Goal: Find specific page/section: Find specific page/section

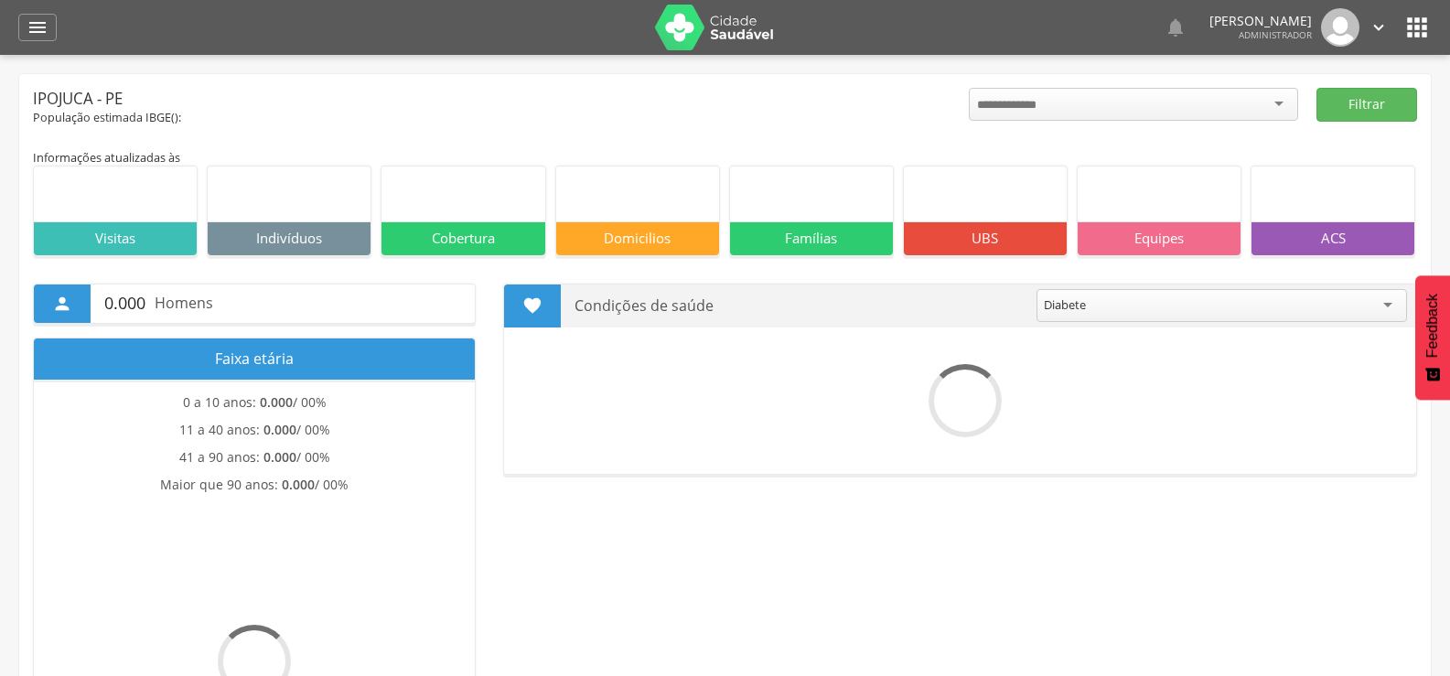
click at [35, 19] on icon "" at bounding box center [38, 27] width 22 height 22
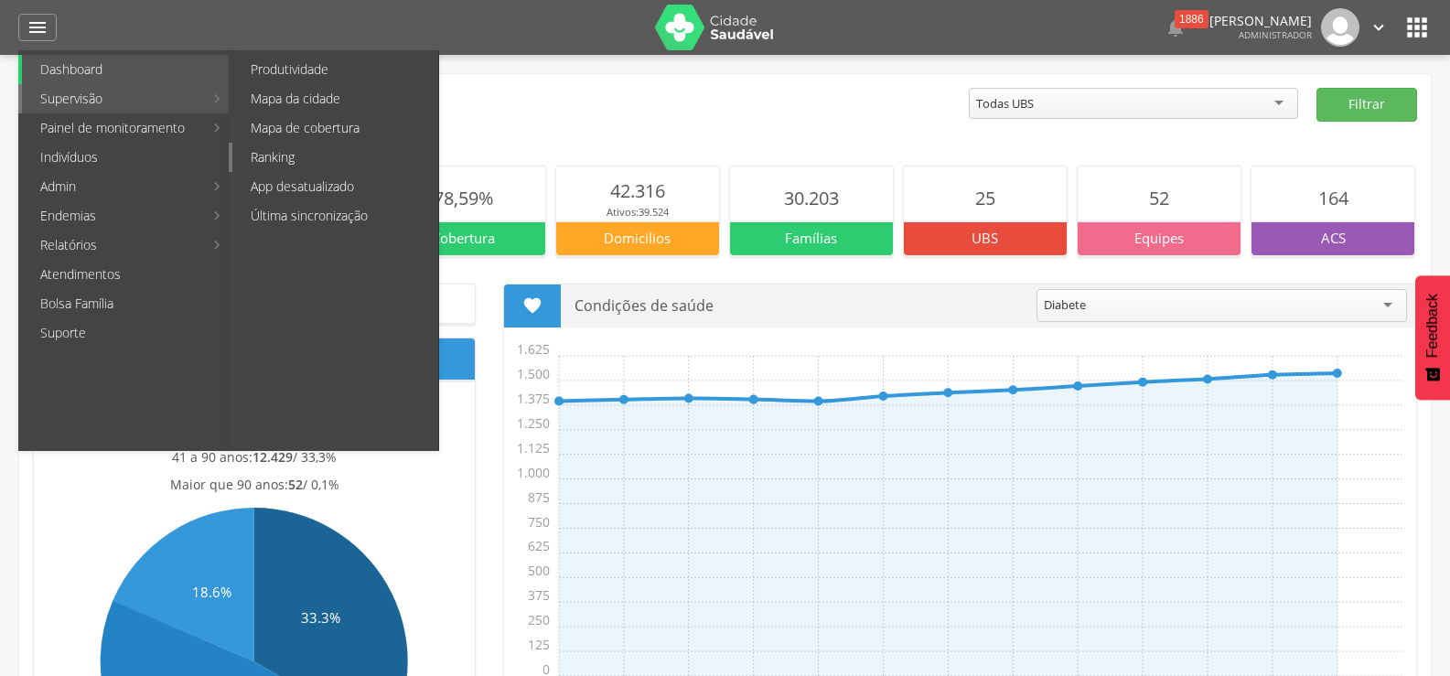
click at [276, 158] on link "Ranking" at bounding box center [335, 157] width 206 height 29
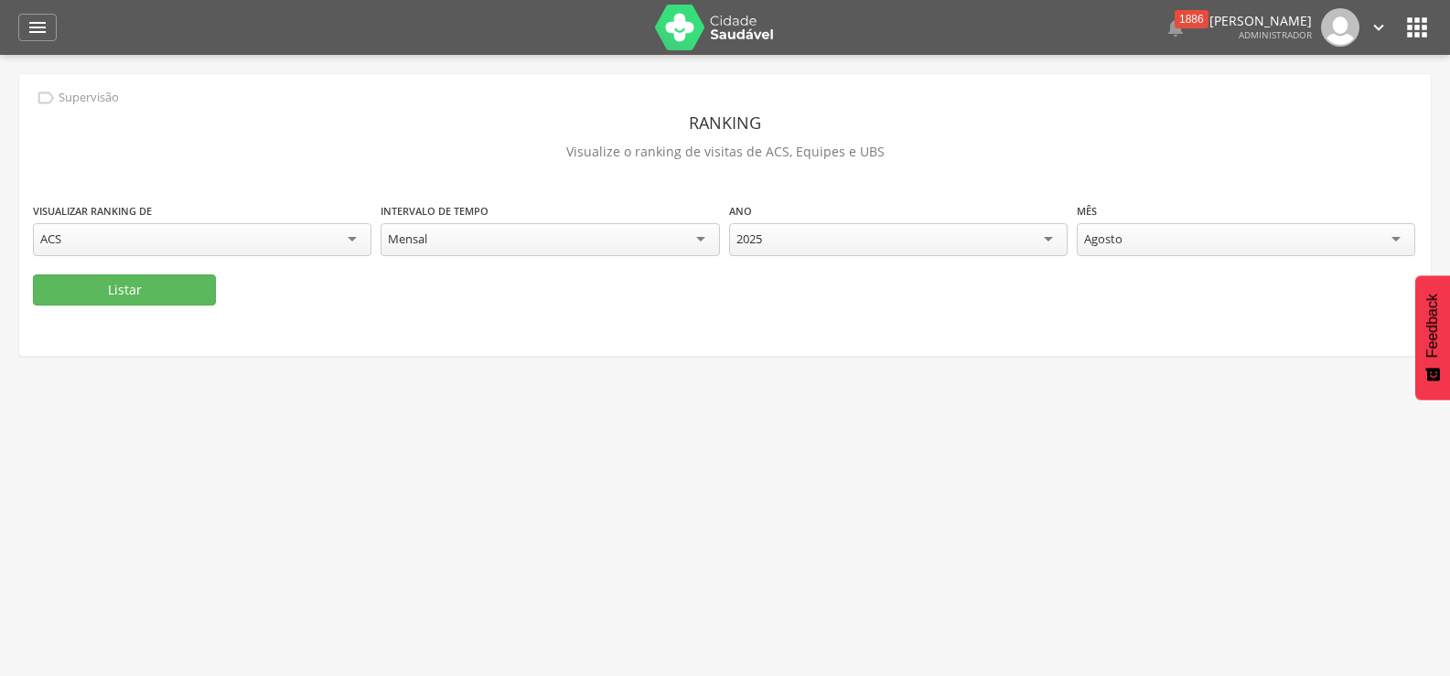
click at [655, 244] on div "Mensal" at bounding box center [550, 239] width 338 height 33
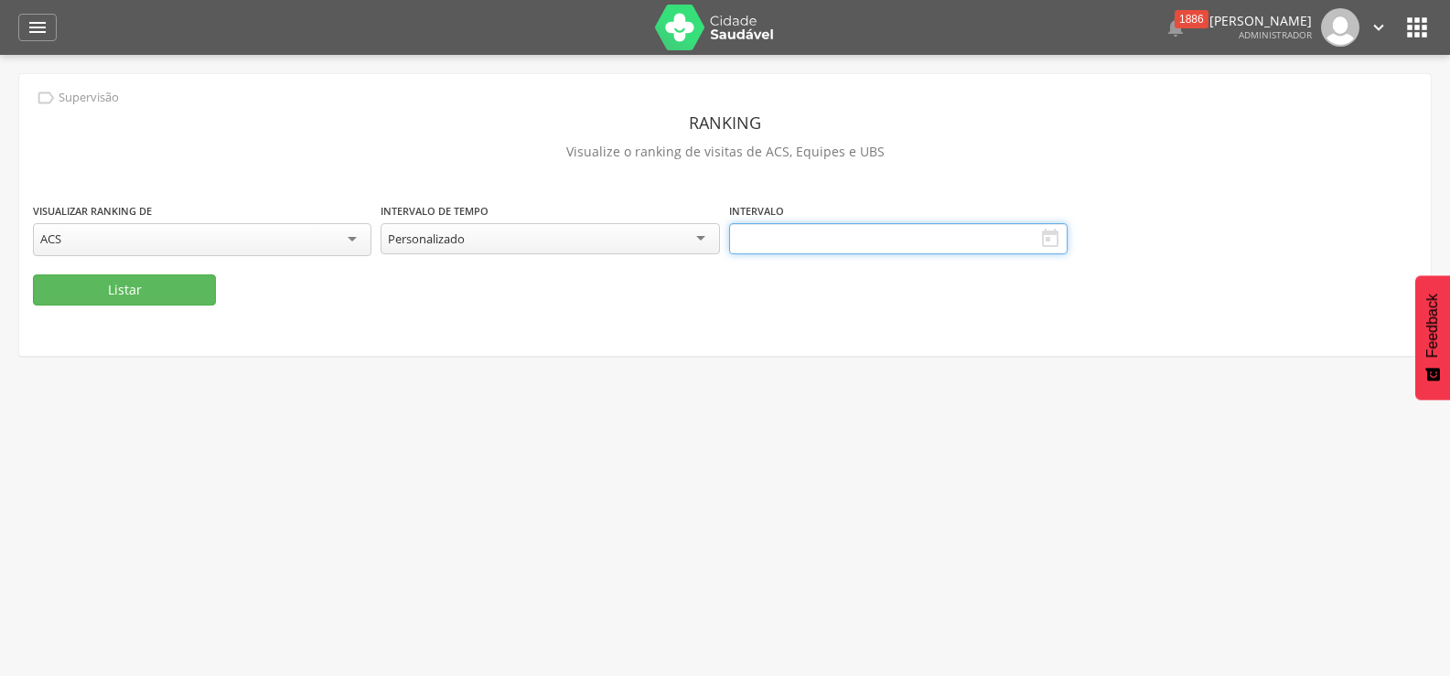
click at [1037, 241] on input "text" at bounding box center [898, 238] width 338 height 31
click at [750, 280] on icon at bounding box center [744, 274] width 13 height 13
select select "*"
click at [745, 333] on span "1" at bounding box center [749, 332] width 36 height 36
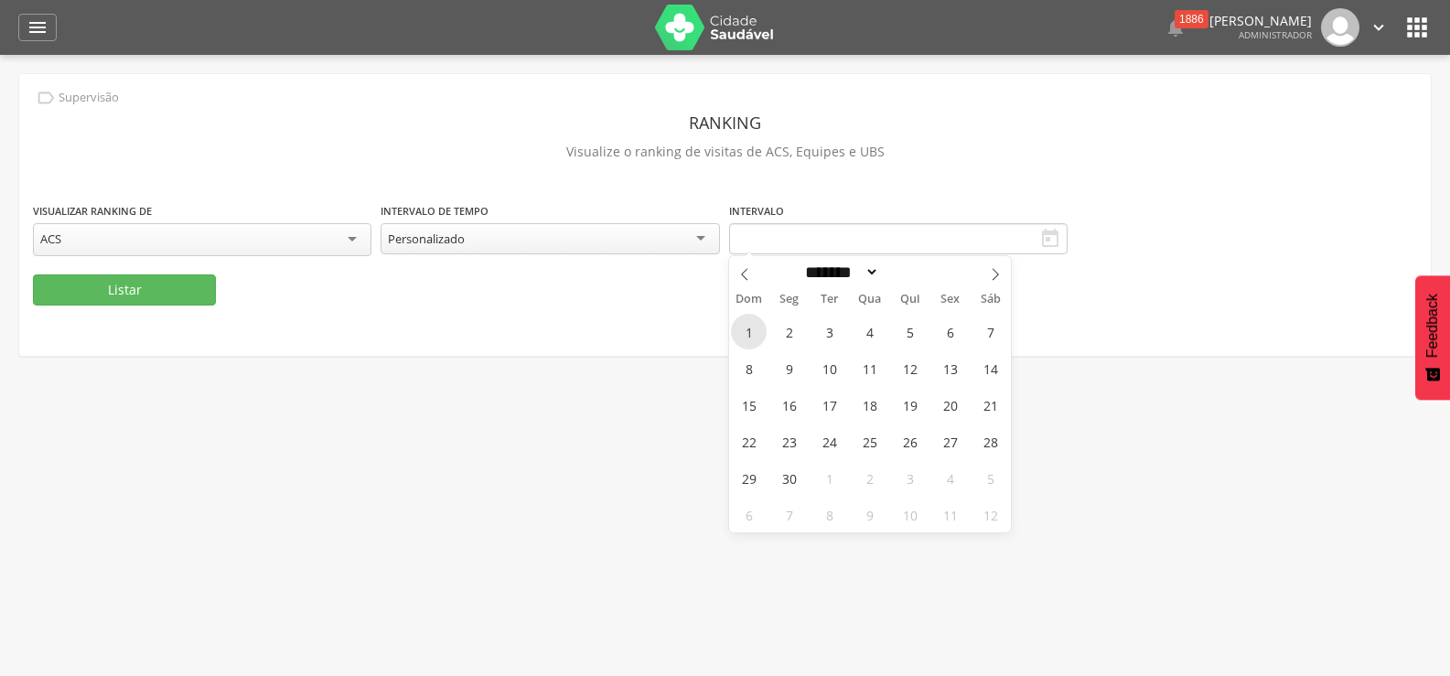
type input "**********"
click at [999, 274] on icon at bounding box center [995, 274] width 13 height 13
select select "*"
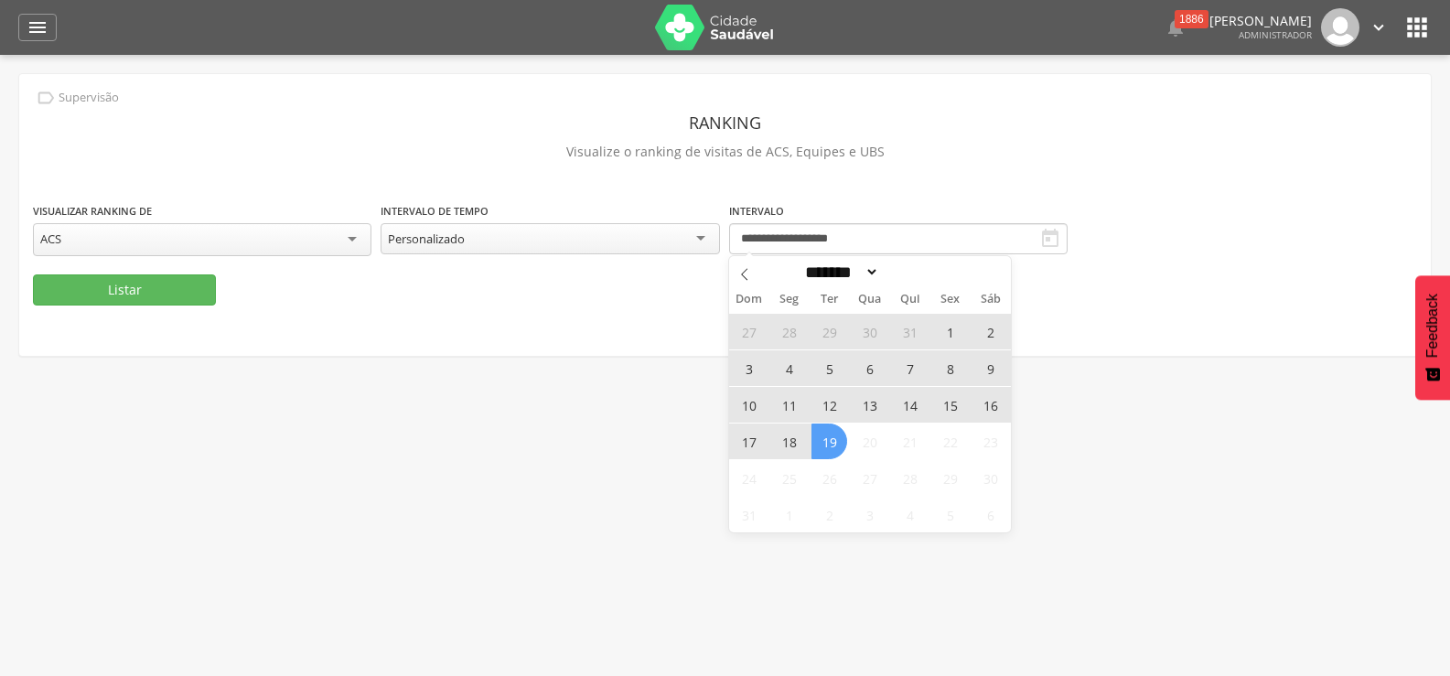
click at [835, 432] on span "19" at bounding box center [829, 442] width 36 height 36
type input "**********"
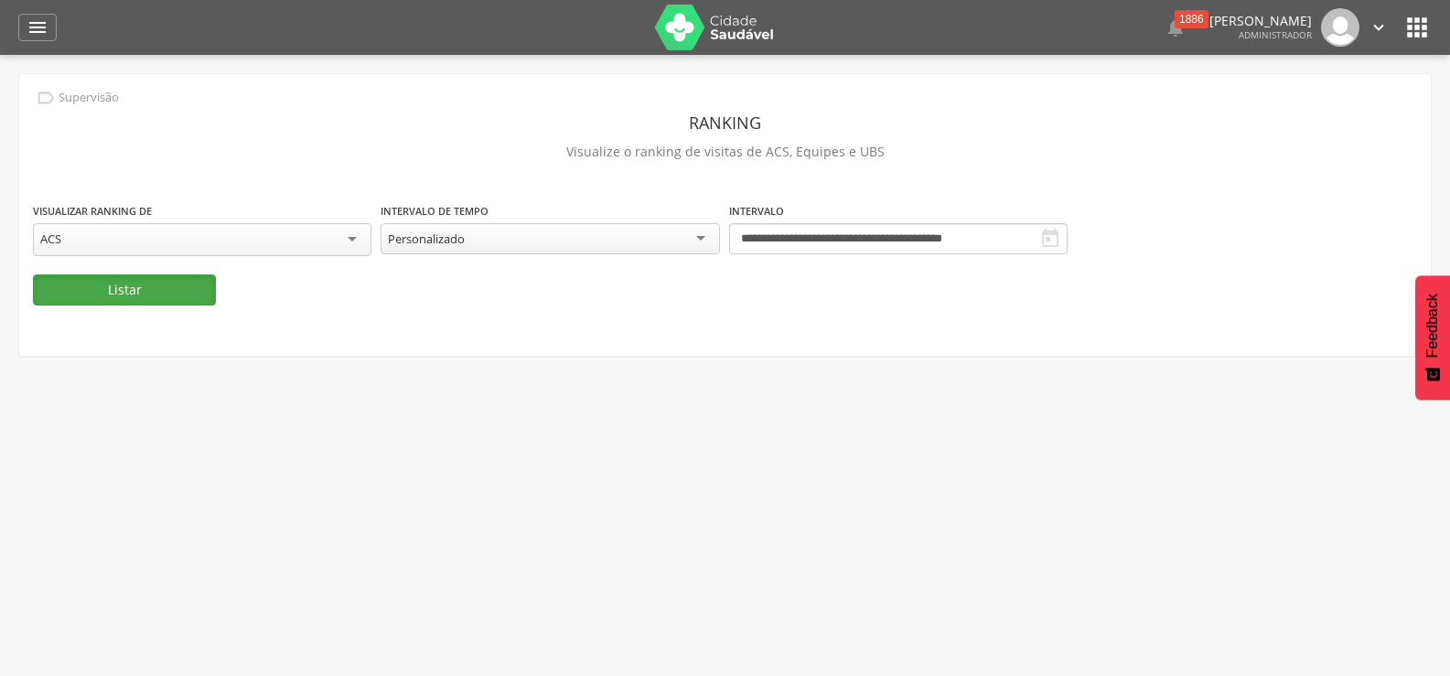
click at [186, 290] on button "Listar" at bounding box center [124, 289] width 183 height 31
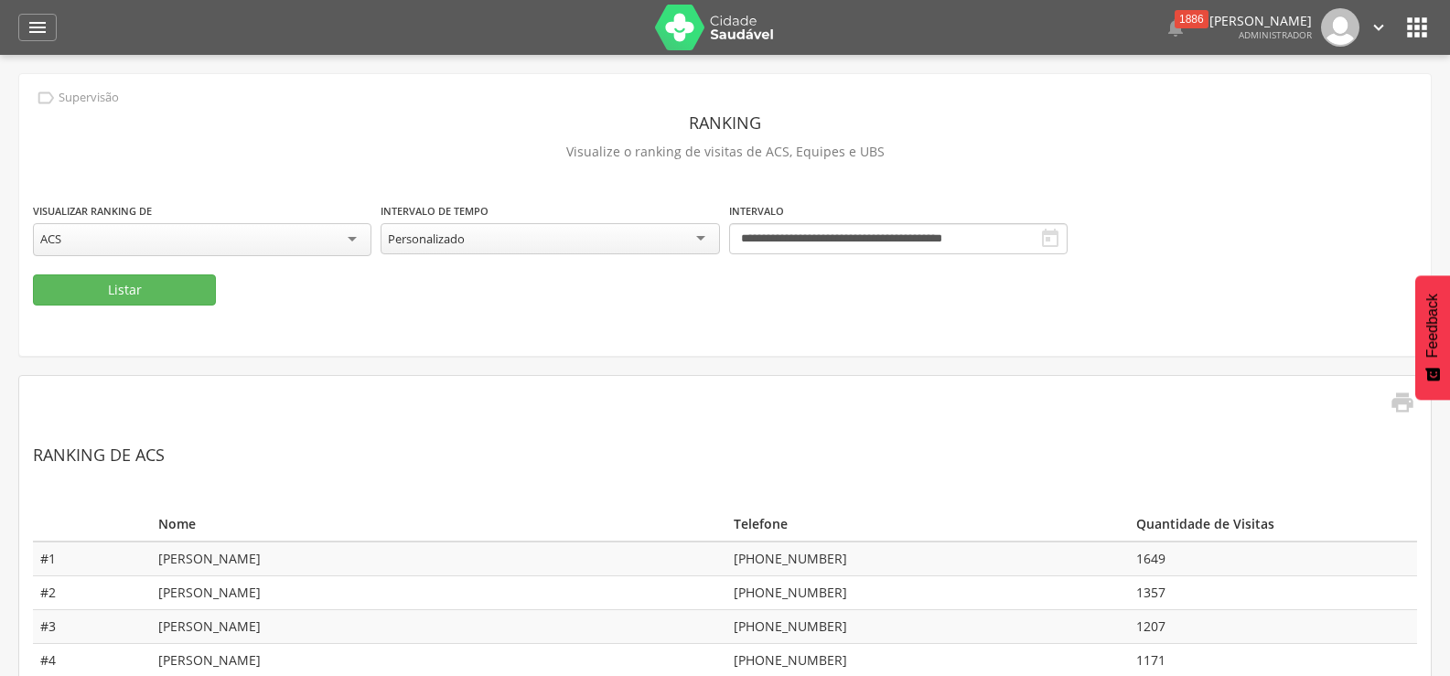
click at [534, 240] on div "Personalizado" at bounding box center [550, 238] width 338 height 31
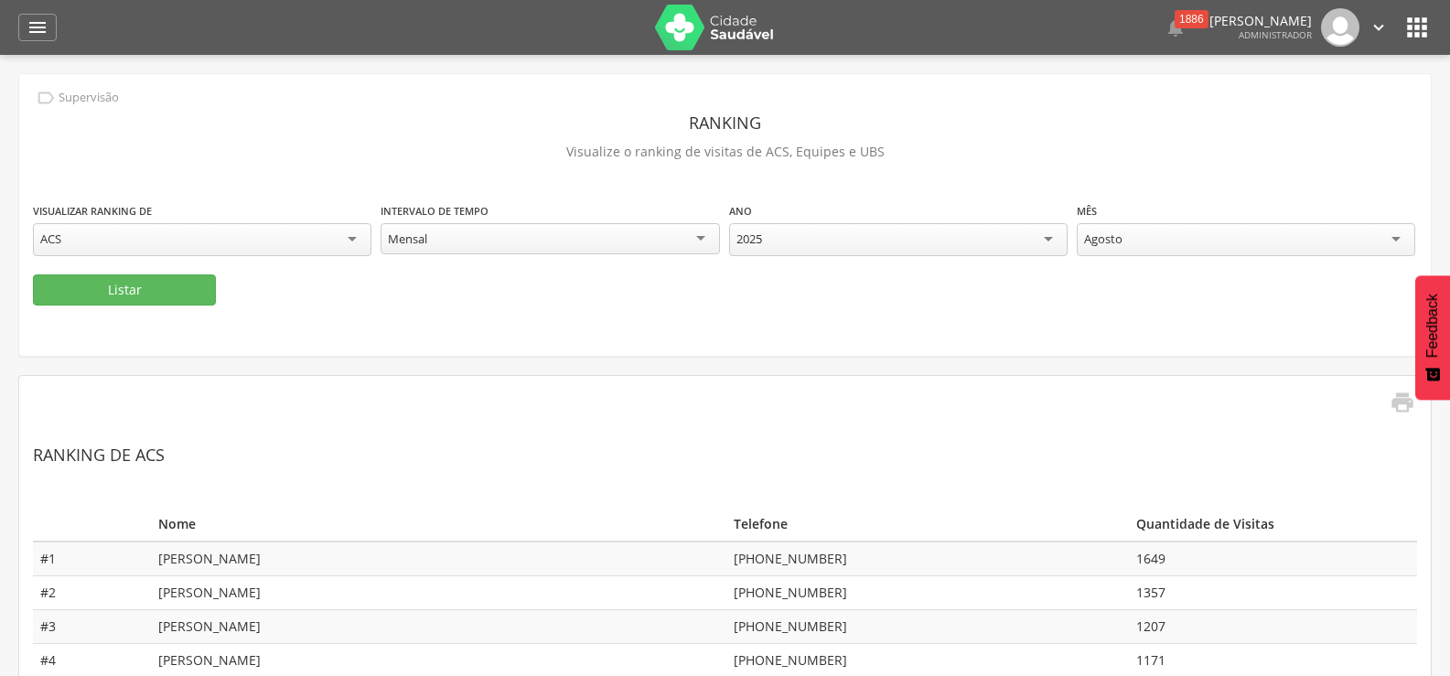
click at [1165, 240] on div "Agosto" at bounding box center [1246, 239] width 338 height 33
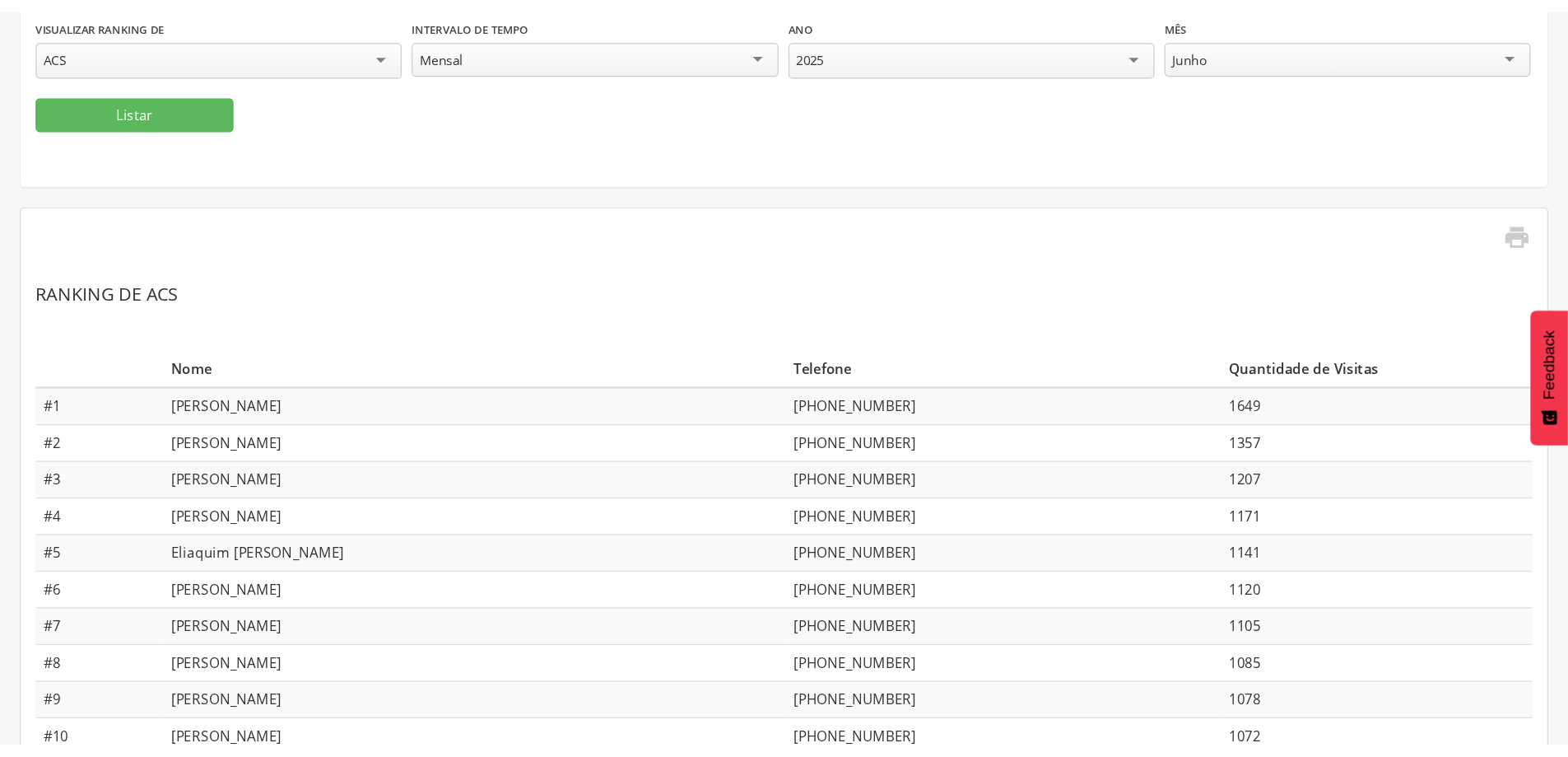
scroll to position [185, 0]
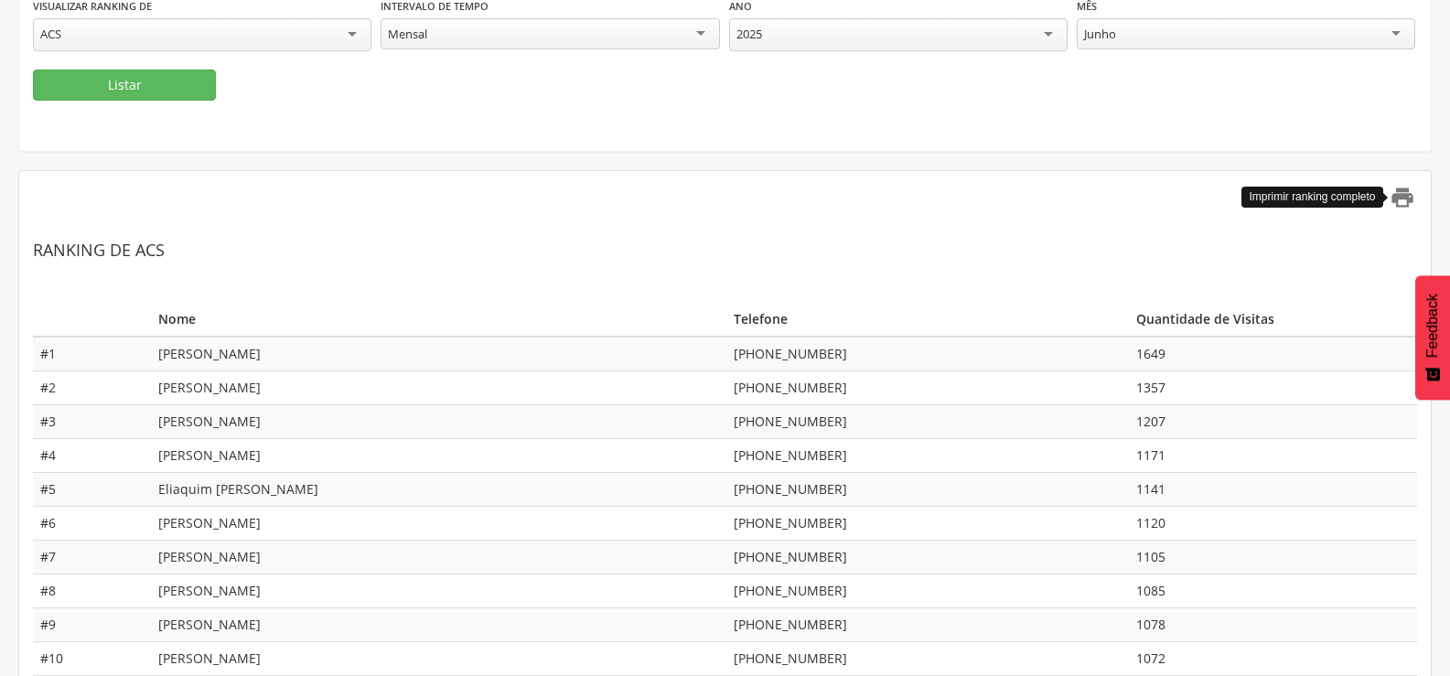
click at [1401, 199] on icon "" at bounding box center [1403, 198] width 26 height 26
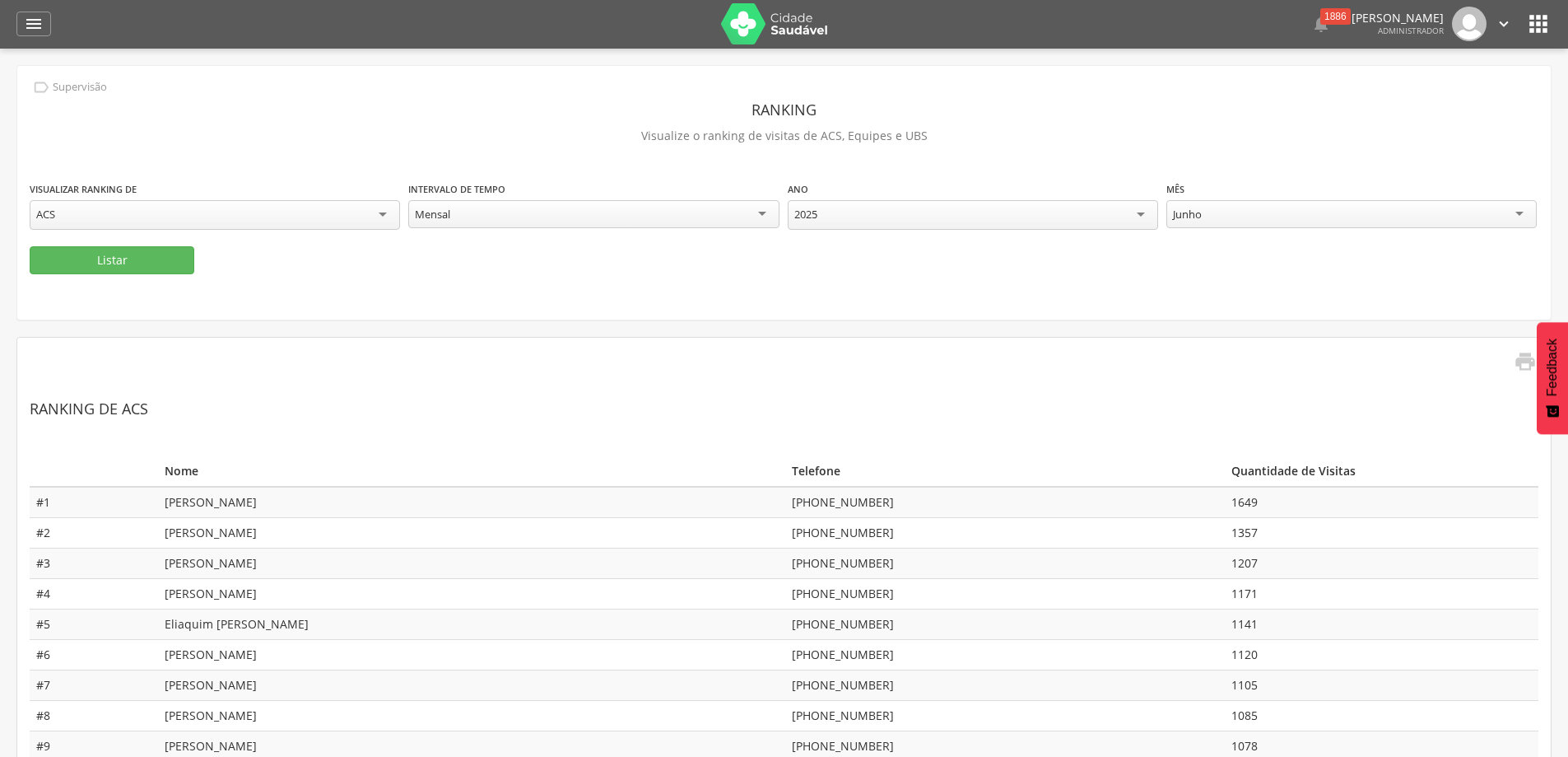
scroll to position [0, 0]
click at [1304, 214] on div "Junho" at bounding box center [1351, 215] width 371 height 30
click at [149, 266] on button "Listar" at bounding box center [112, 260] width 165 height 28
click at [1304, 360] on icon "" at bounding box center [1525, 363] width 23 height 23
click at [1304, 21] on icon "" at bounding box center [1537, 24] width 26 height 26
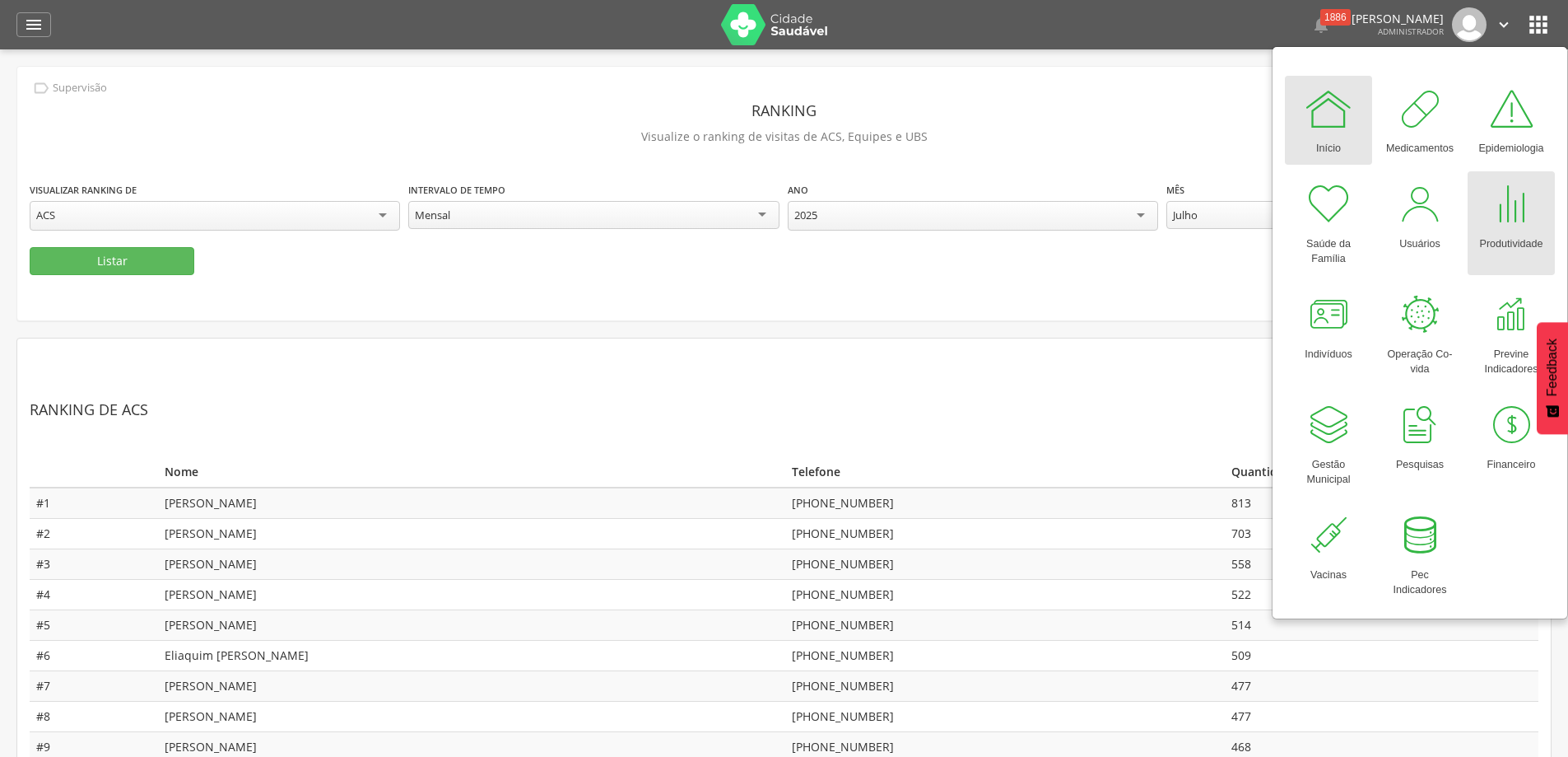
click at [1304, 206] on div at bounding box center [1510, 203] width 49 height 50
